Goal: Task Accomplishment & Management: Use online tool/utility

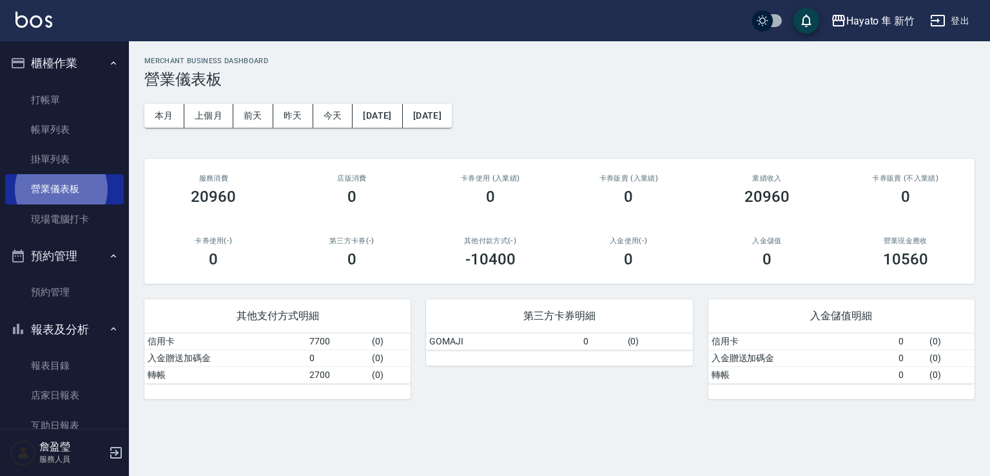
scroll to position [64, 0]
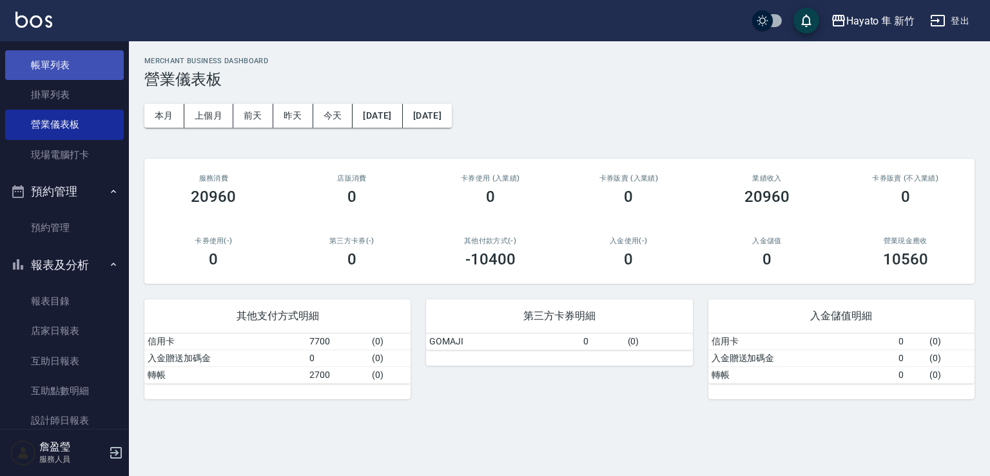
click at [64, 60] on link "帳單列表" at bounding box center [64, 65] width 119 height 30
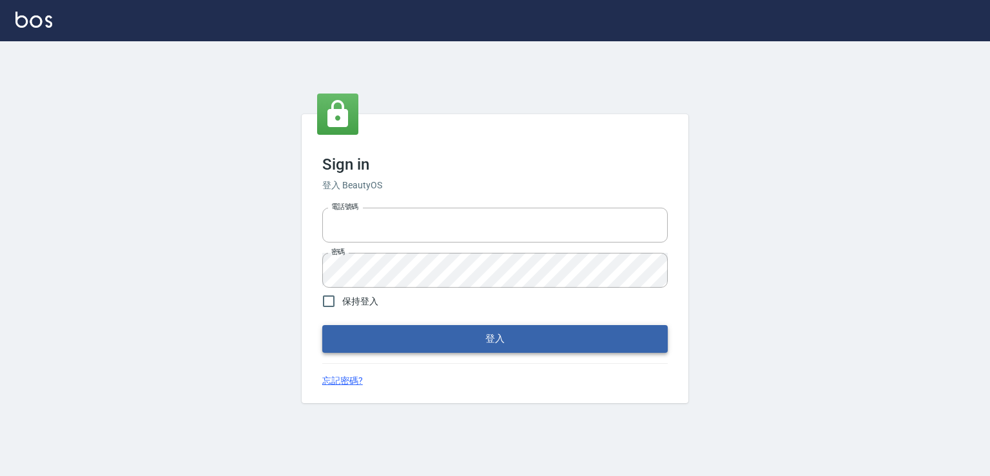
type input "0982132488"
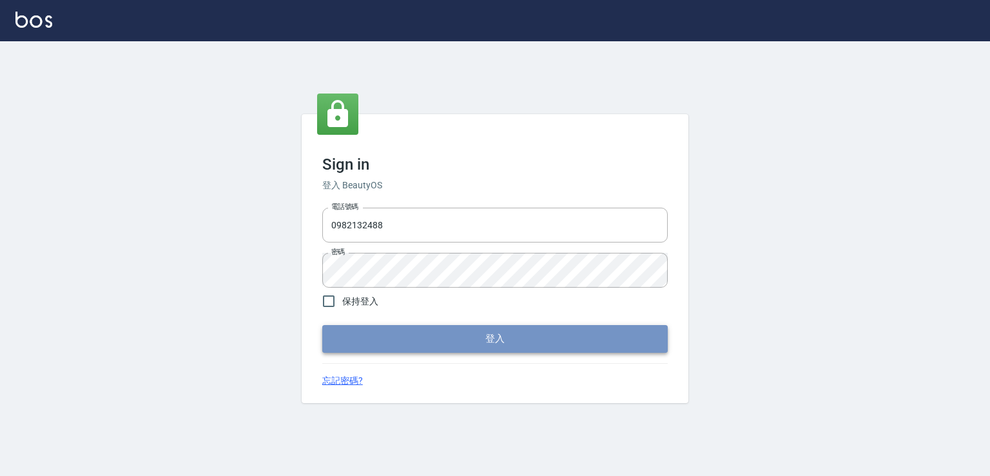
click at [360, 342] on button "登入" at bounding box center [494, 338] width 345 height 27
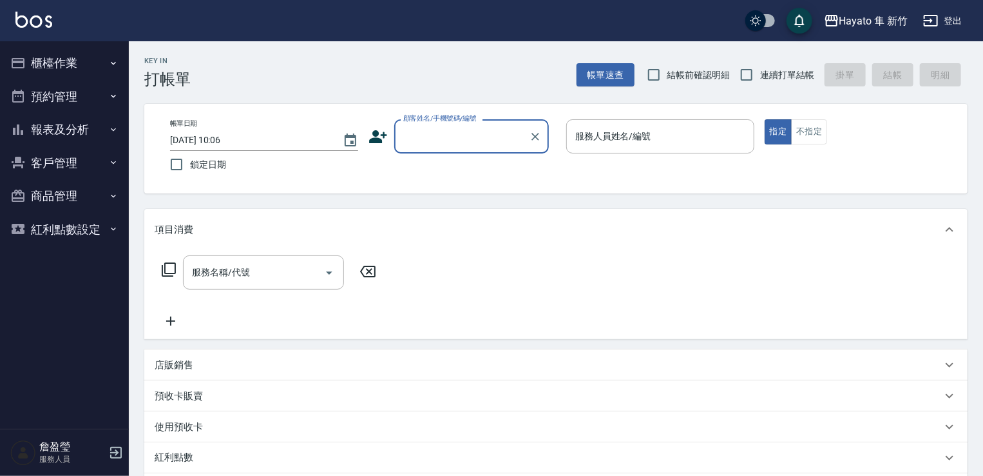
click at [78, 70] on button "櫃檯作業" at bounding box center [64, 63] width 119 height 34
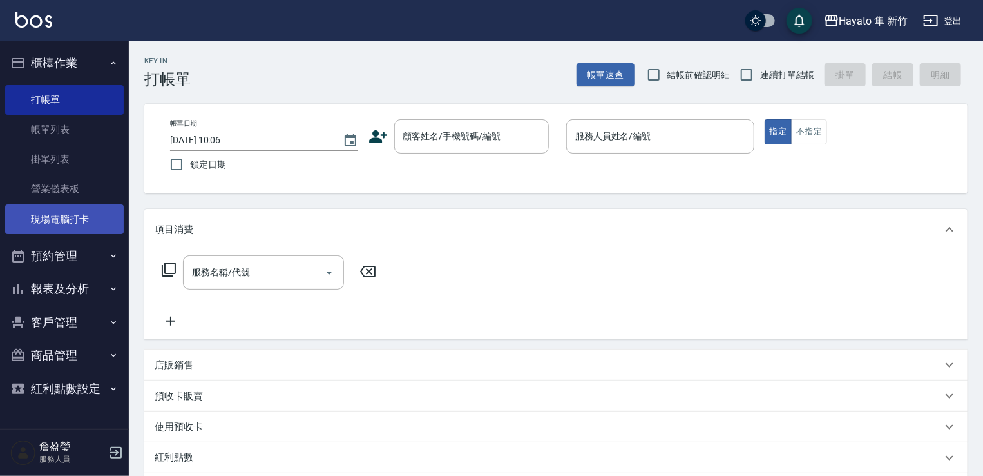
click at [72, 219] on link "現場電腦打卡" at bounding box center [64, 219] width 119 height 30
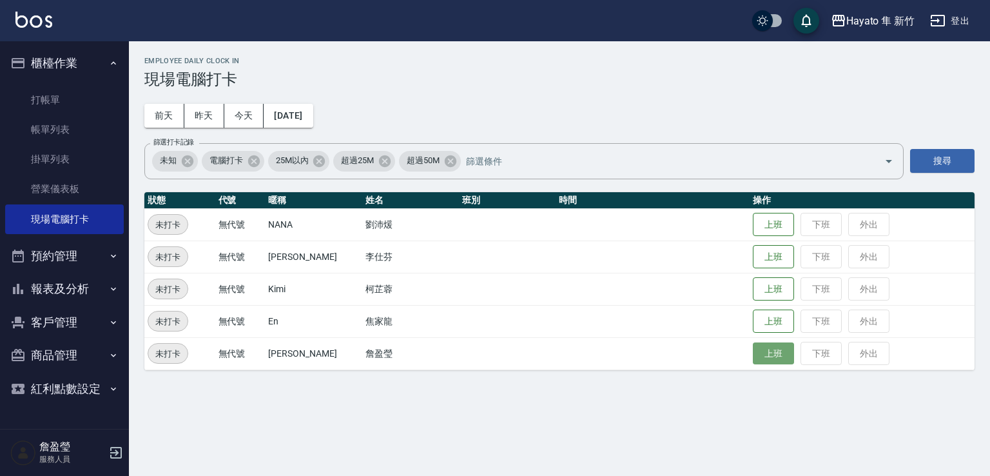
click at [760, 358] on button "上班" at bounding box center [773, 353] width 41 height 23
